Goal: Task Accomplishment & Management: Complete application form

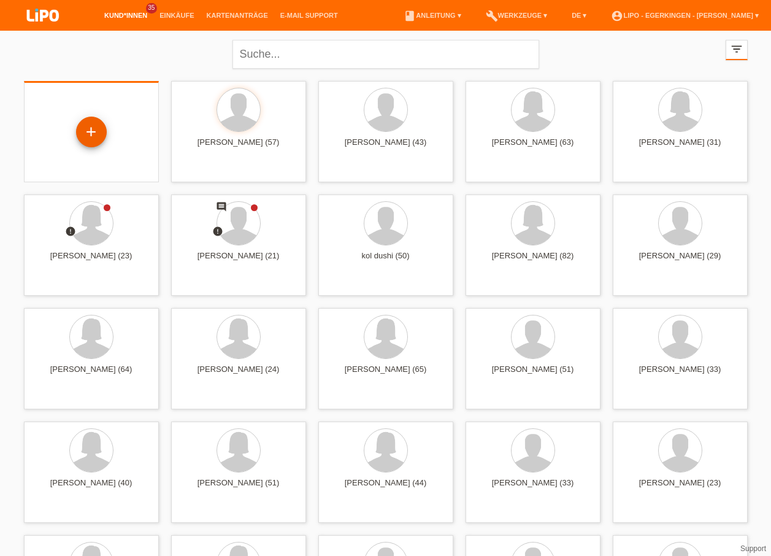
click at [87, 128] on div "+" at bounding box center [91, 132] width 31 height 31
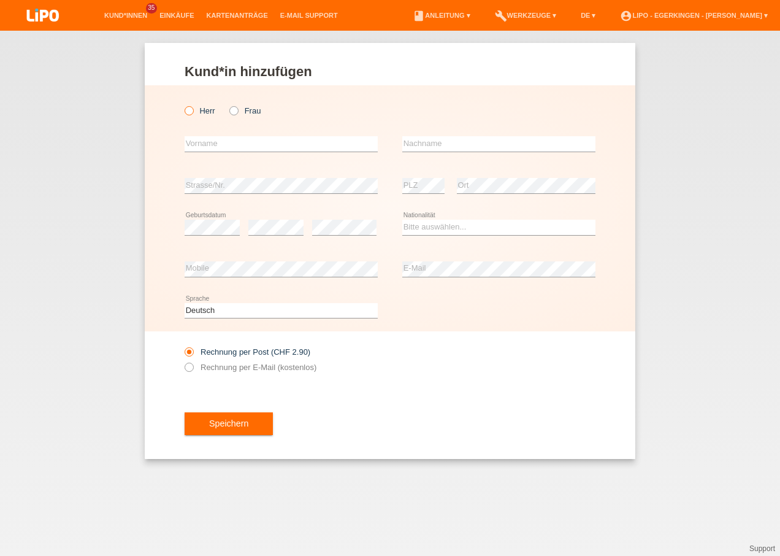
click at [203, 109] on label "Herr" at bounding box center [200, 110] width 31 height 9
click at [193, 109] on input "Herr" at bounding box center [189, 110] width 8 height 8
radio input "true"
click at [205, 141] on input "text" at bounding box center [281, 143] width 193 height 15
type input "a"
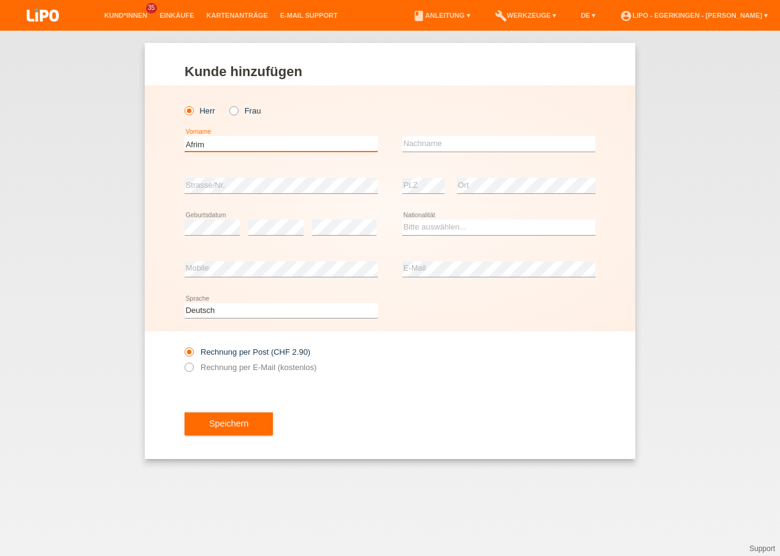
type input "Afrim"
type input "Maloku"
click at [460, 226] on select "Bitte auswählen... Schweiz Deutschland Liechtenstein Österreich ------------ Af…" at bounding box center [498, 227] width 193 height 15
select select "XK"
click at [402, 220] on select "Bitte auswählen... Schweiz Deutschland Liechtenstein Österreich ------------ Af…" at bounding box center [498, 227] width 193 height 15
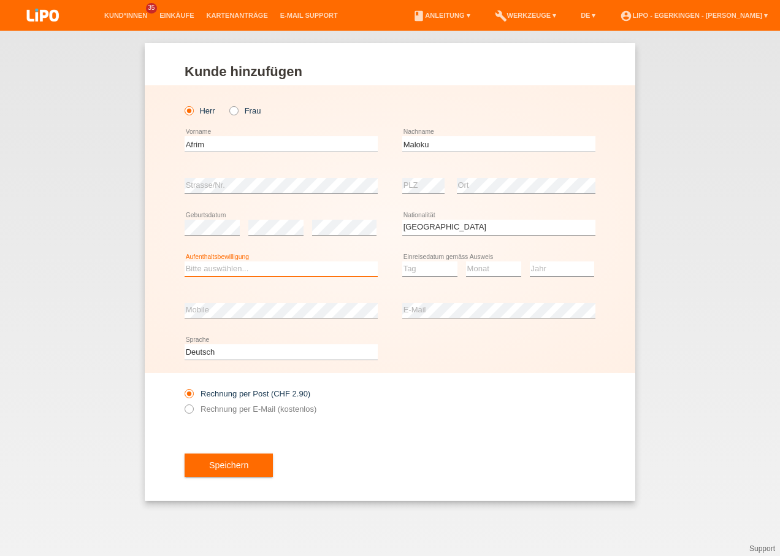
click at [286, 264] on select "Bitte auswählen... C B B - Flüchtlingsstatus Andere" at bounding box center [281, 268] width 193 height 15
select select "B"
click at [185, 261] on select "Bitte auswählen... C B B - Flüchtlingsstatus Andere" at bounding box center [281, 268] width 193 height 15
click at [420, 275] on select "Tag 01 02 03 04 05 06 07 08 09 10 11" at bounding box center [429, 268] width 55 height 15
select select "22"
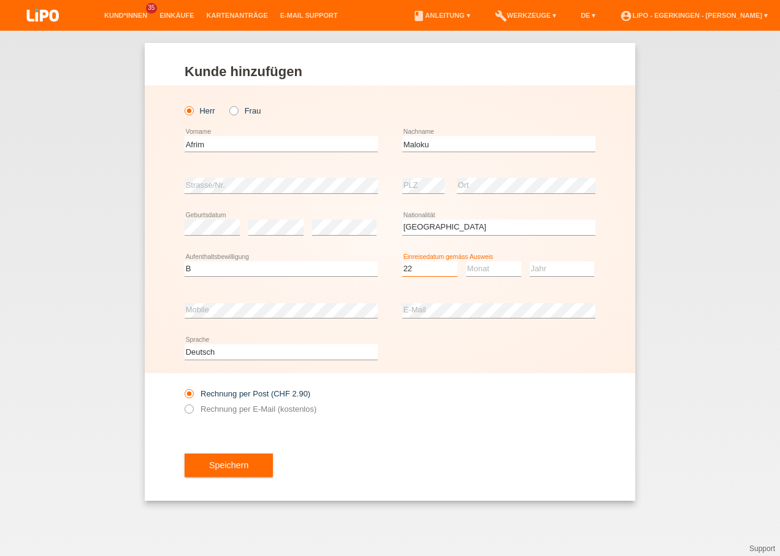
click at [402, 261] on select "Tag 01 02 03 04 05 06 07 08 09 10 11" at bounding box center [429, 268] width 55 height 15
click at [476, 267] on select "Monat 01 02 03 04 05 06 07 08 09 10 11" at bounding box center [493, 268] width 55 height 15
select select "02"
click at [466, 261] on select "Monat 01 02 03 04 05 06 07 08 09 10 11" at bounding box center [493, 268] width 55 height 15
click at [552, 271] on select "Jahr 2025 2024 2023 2022 2021 2020 2019 2018 2017 2016 2015 2014 2013 2012 2011…" at bounding box center [562, 268] width 64 height 15
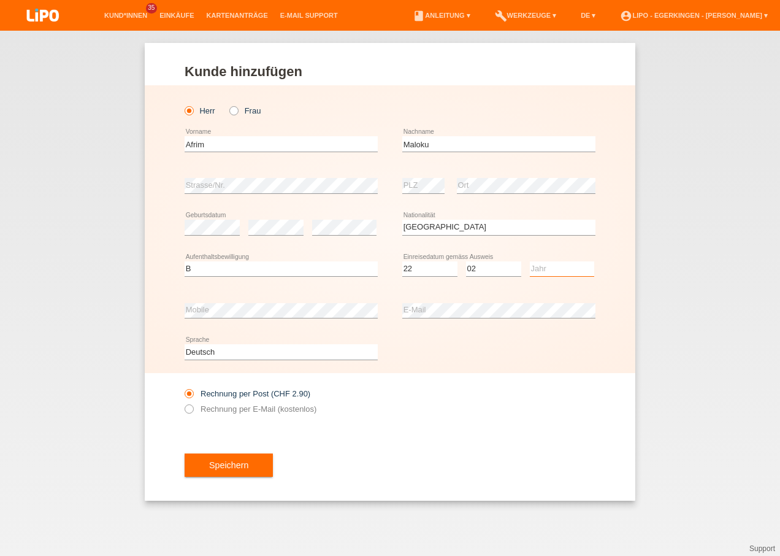
select select "1999"
click at [530, 261] on select "Jahr 2025 2024 2023 2022 2021 2020 2019 2018 2017 2016 2015 2014 2013 2012 2011…" at bounding box center [562, 268] width 64 height 15
click at [418, 318] on icon at bounding box center [498, 318] width 193 height 1
click at [282, 410] on label "Rechnung per E-Mail (kostenlos)" at bounding box center [251, 408] width 132 height 9
click at [193, 410] on input "Rechnung per E-Mail (kostenlos)" at bounding box center [189, 411] width 8 height 15
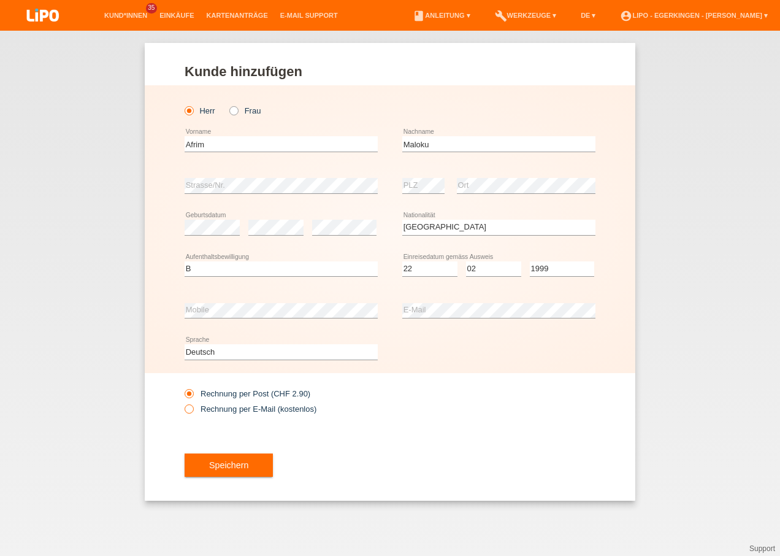
radio input "true"
click at [242, 462] on span "Speichern" at bounding box center [228, 465] width 39 height 10
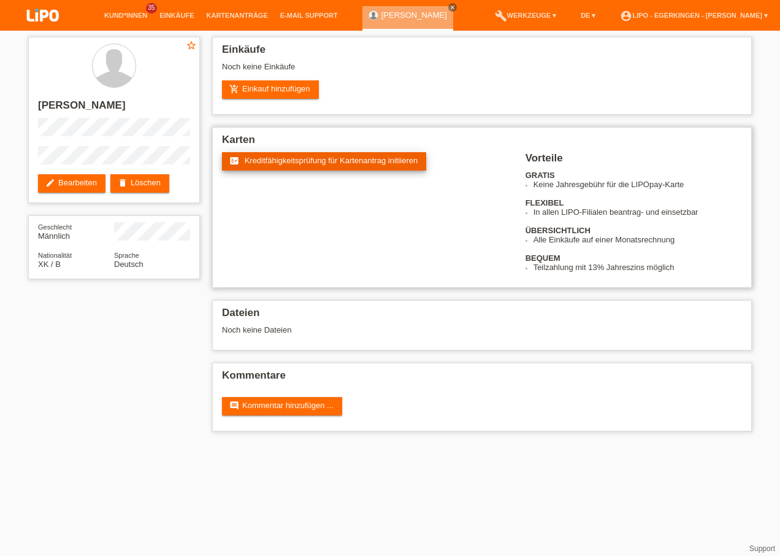
click at [267, 169] on link "fact_check Kreditfähigkeitsprüfung für Kartenantrag initiieren" at bounding box center [324, 161] width 204 height 18
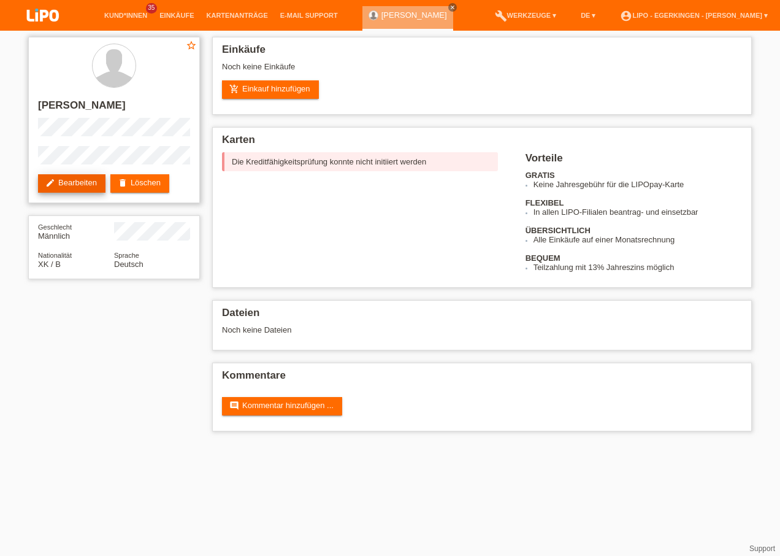
click at [78, 180] on link "edit Bearbeiten" at bounding box center [71, 183] width 67 height 18
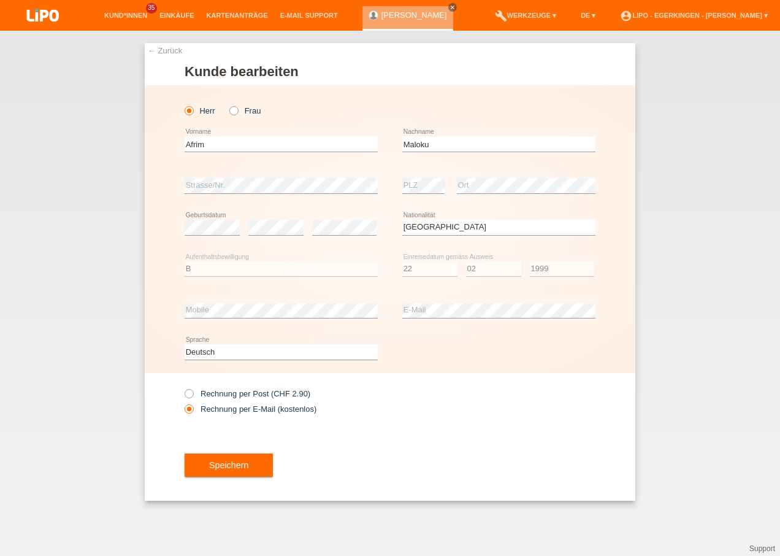
select select "XK"
select select "B"
select select "22"
select select "02"
select select "1999"
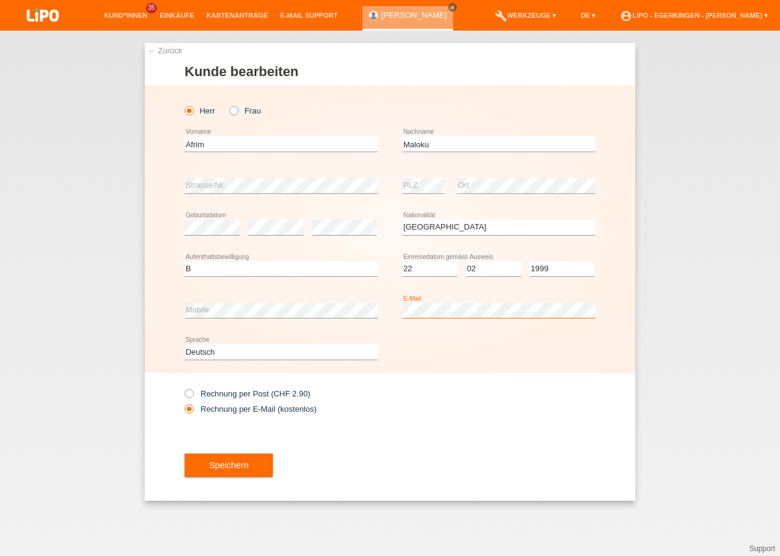
click at [155, 264] on div "Herr Frau Afrim error Vorname" at bounding box center [390, 229] width 491 height 288
click at [225, 389] on label "Rechnung per Post (CHF 2.90)" at bounding box center [248, 393] width 126 height 9
click at [193, 389] on input "Rechnung per Post (CHF 2.90)" at bounding box center [189, 396] width 8 height 15
radio input "true"
click at [221, 471] on button "Speichern" at bounding box center [229, 464] width 88 height 23
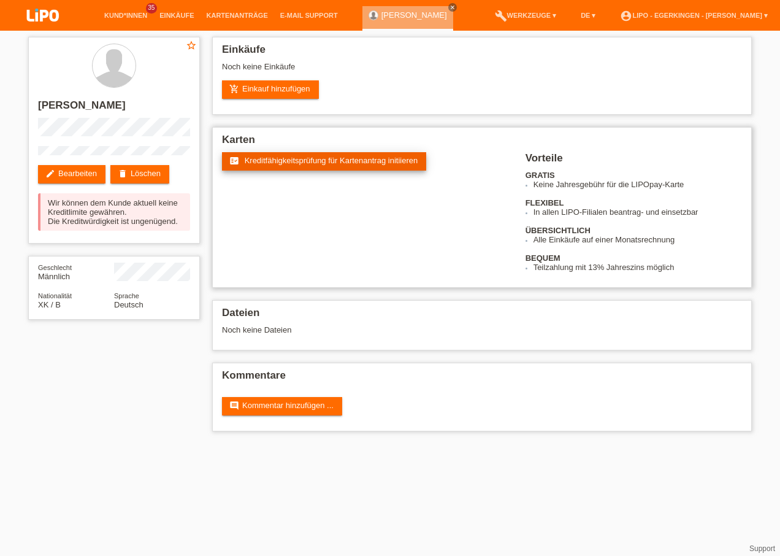
click at [308, 161] on span "Kreditfähigkeitsprüfung für Kartenantrag initiieren" at bounding box center [332, 160] width 174 height 9
